Goal: Navigation & Orientation: Find specific page/section

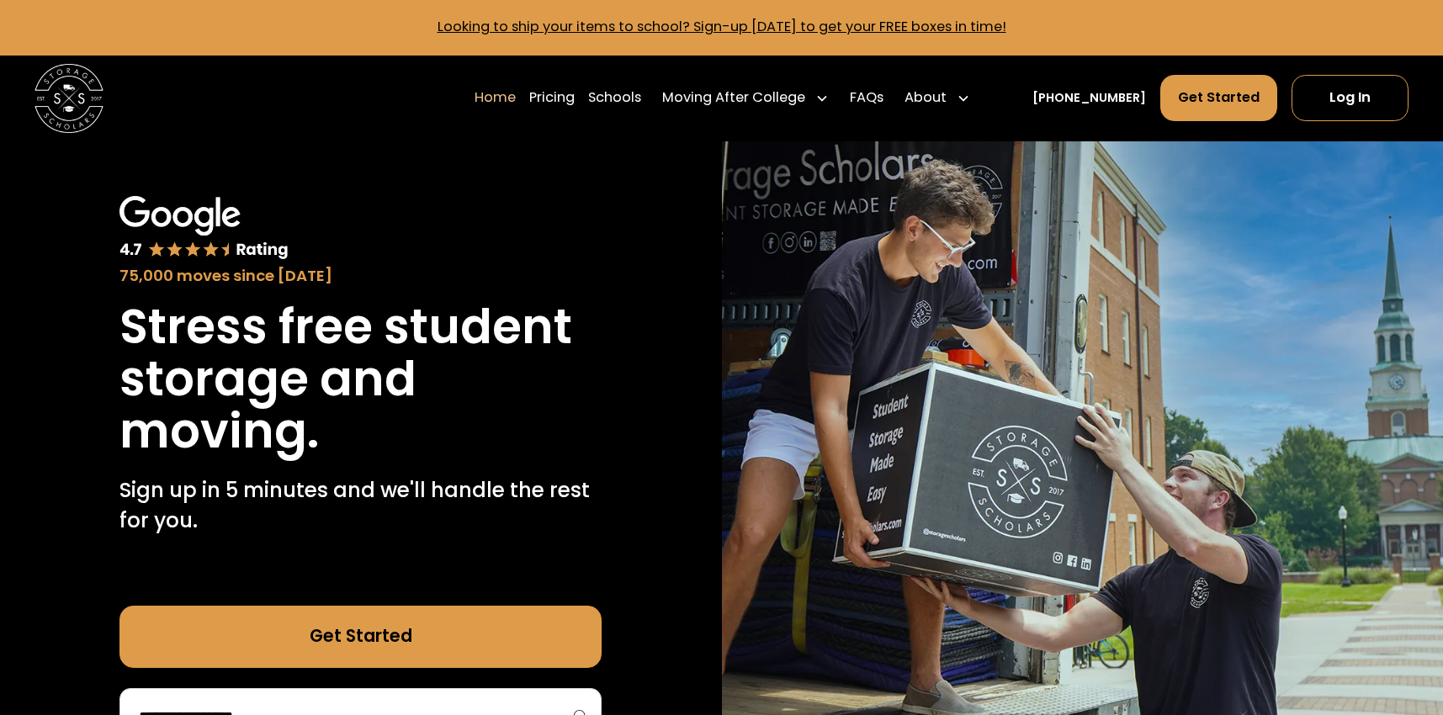
click at [431, 703] on input "search" at bounding box center [360, 717] width 447 height 29
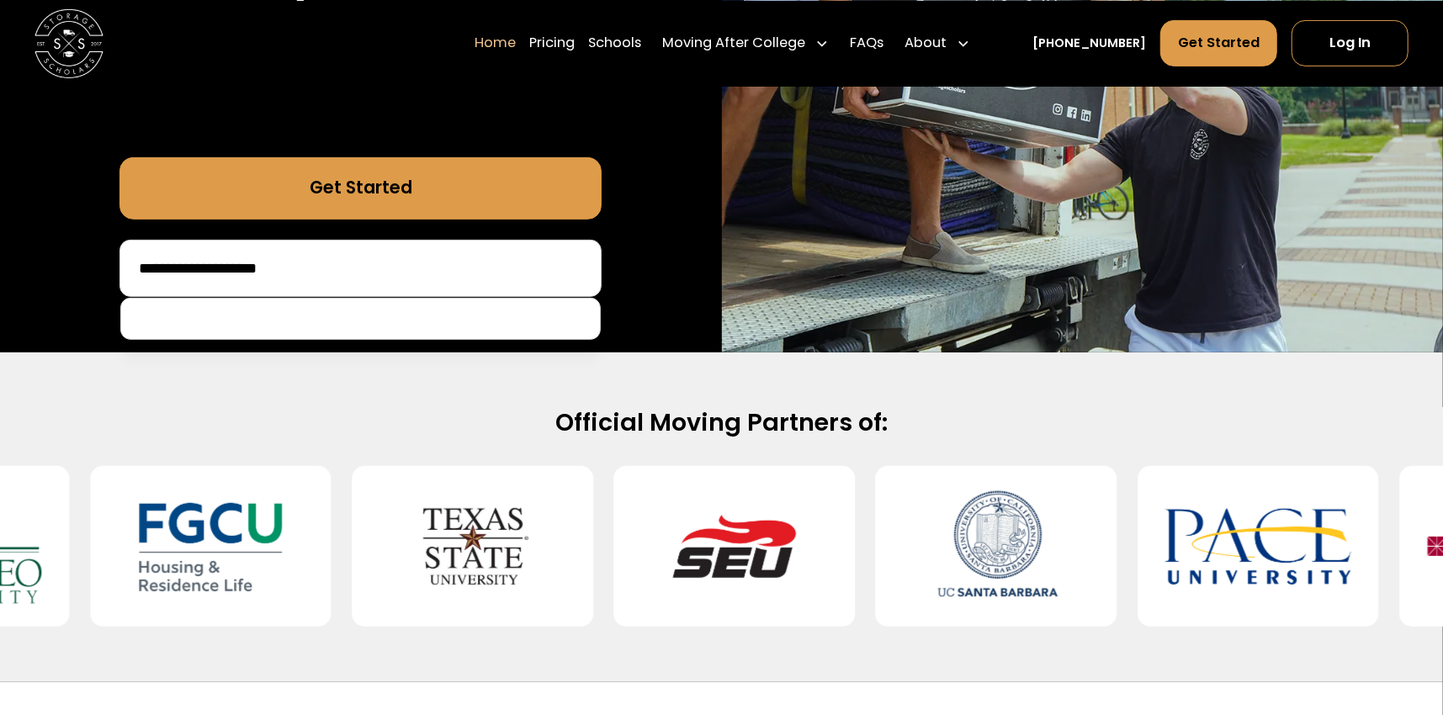
type input "**********"
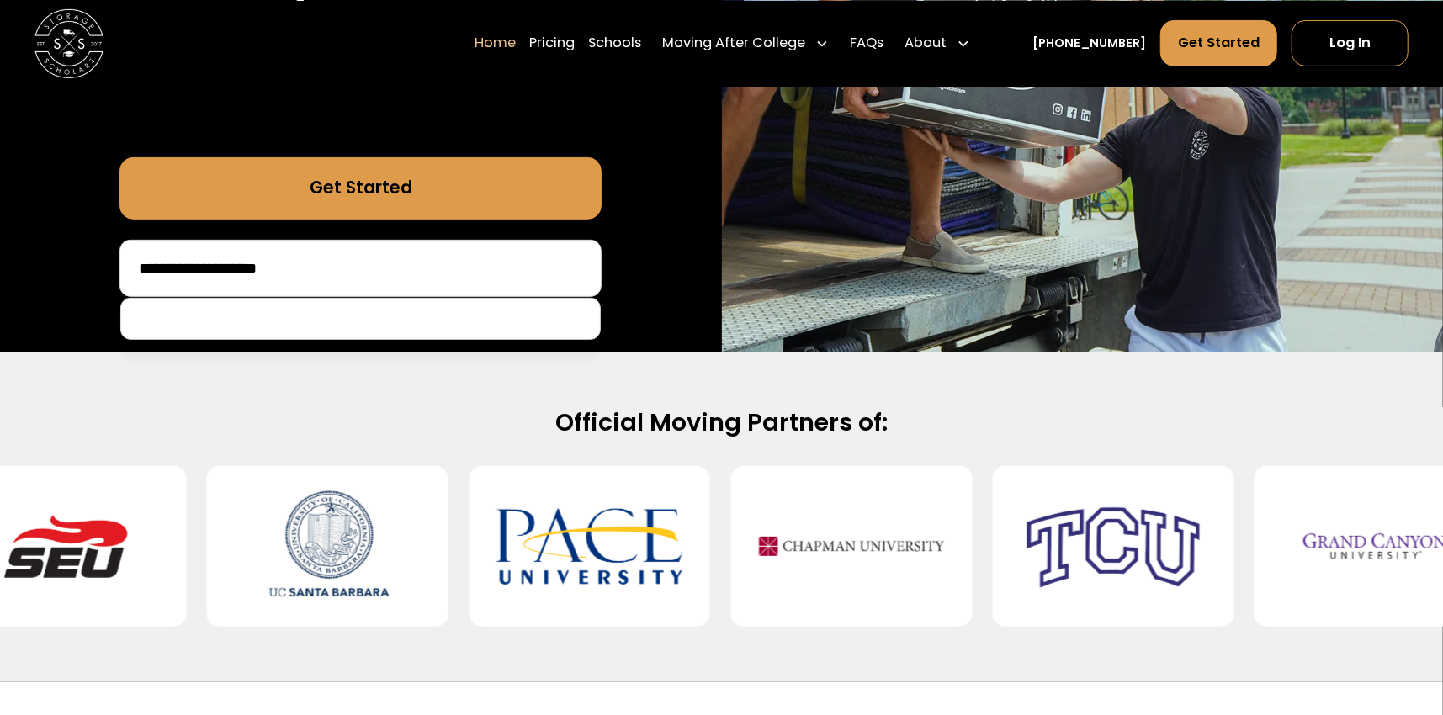
click at [641, 43] on link "Schools" at bounding box center [614, 43] width 53 height 48
